Goal: Task Accomplishment & Management: Manage account settings

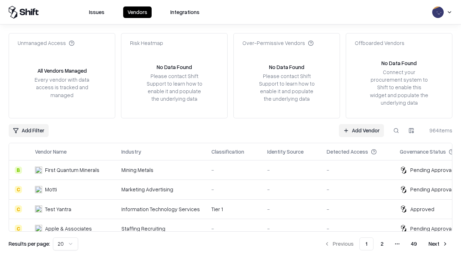
click at [361, 130] on link "Add Vendor" at bounding box center [361, 130] width 45 height 13
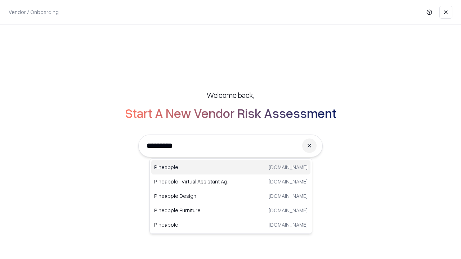
click at [231, 167] on div "Pineapple [DOMAIN_NAME]" at bounding box center [230, 167] width 159 height 14
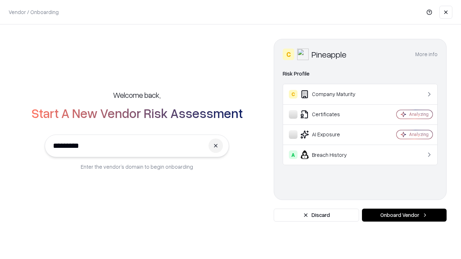
type input "*********"
click at [404, 215] on button "Onboard Vendor" at bounding box center [404, 215] width 85 height 13
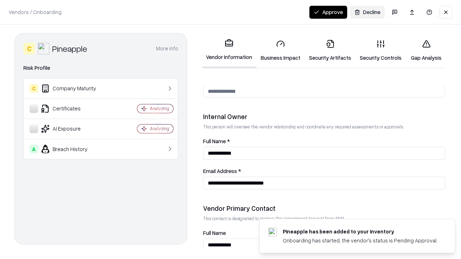
scroll to position [373, 0]
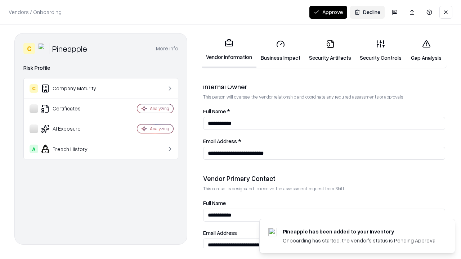
click at [330, 50] on link "Security Artifacts" at bounding box center [330, 50] width 51 height 33
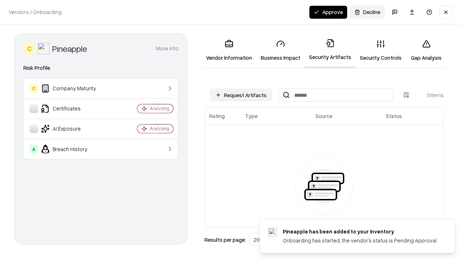
click at [241, 95] on button "Request Artifacts" at bounding box center [241, 95] width 63 height 13
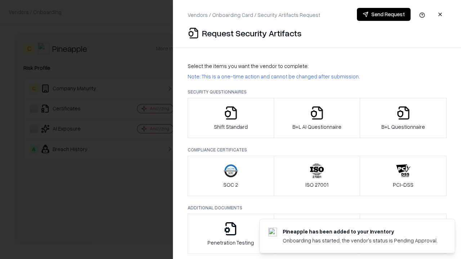
click at [403, 118] on icon "button" at bounding box center [403, 113] width 14 height 14
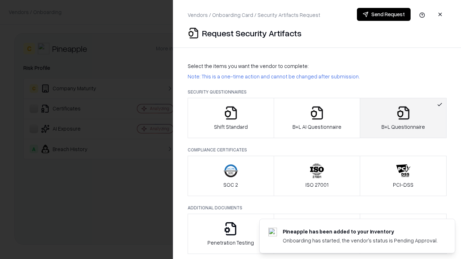
click at [316, 118] on icon "button" at bounding box center [317, 113] width 14 height 14
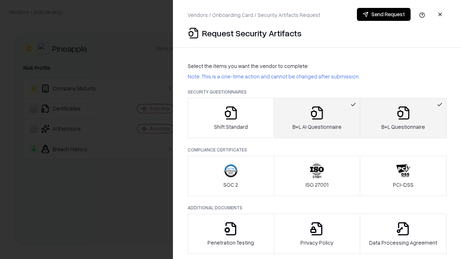
click at [383, 14] on button "Send Request" at bounding box center [384, 14] width 54 height 13
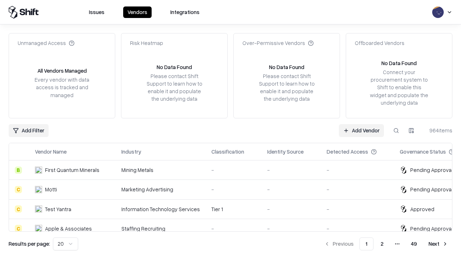
click at [361, 130] on link "Add Vendor" at bounding box center [361, 130] width 45 height 13
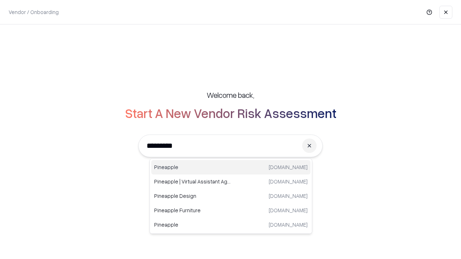
click at [231, 167] on div "Pineapple [DOMAIN_NAME]" at bounding box center [230, 167] width 159 height 14
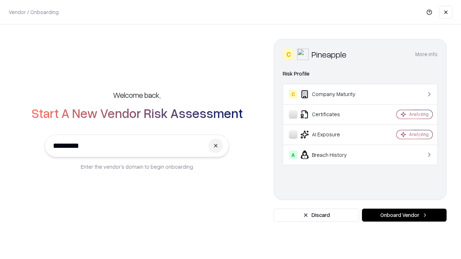
type input "*********"
click at [404, 215] on button "Onboard Vendor" at bounding box center [404, 215] width 85 height 13
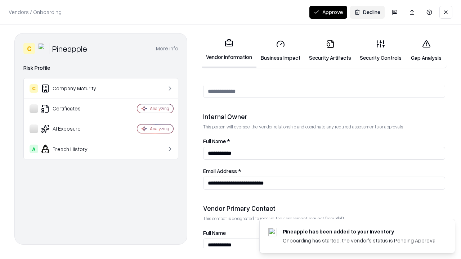
scroll to position [373, 0]
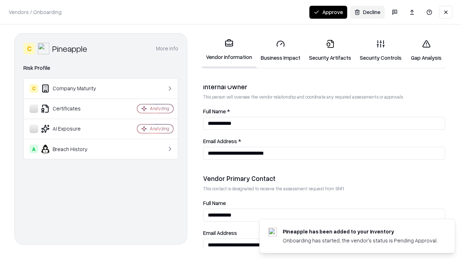
click at [328, 12] on button "Approve" at bounding box center [328, 12] width 38 height 13
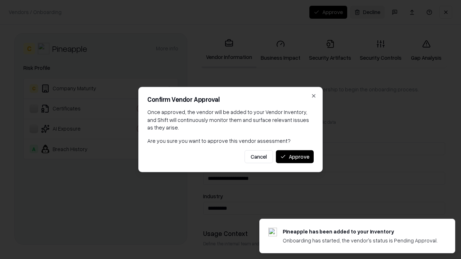
click at [294, 157] on button "Approve" at bounding box center [295, 156] width 38 height 13
